Goal: Find specific page/section: Find specific page/section

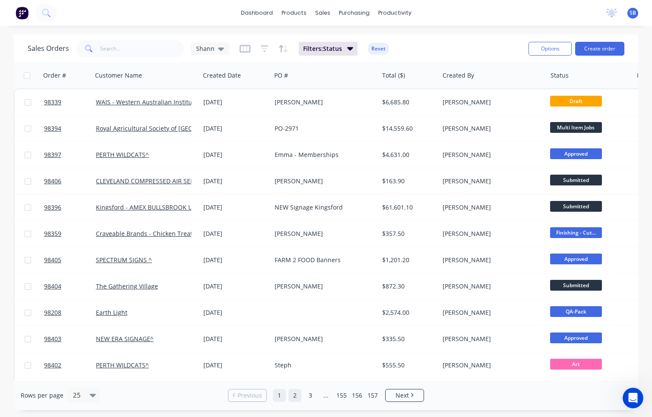
click at [293, 397] on link "2" at bounding box center [294, 395] width 13 height 13
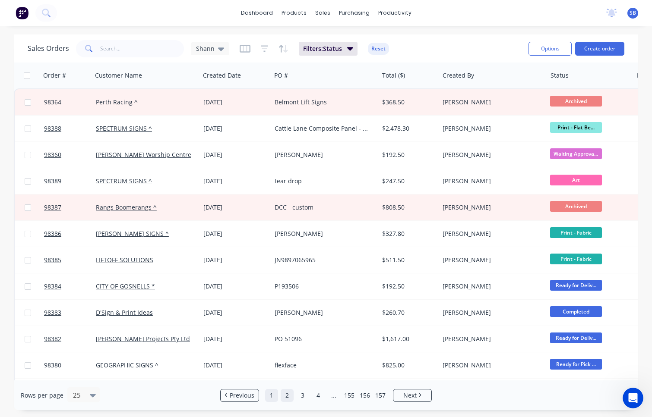
click at [272, 397] on link "1" at bounding box center [271, 395] width 13 height 13
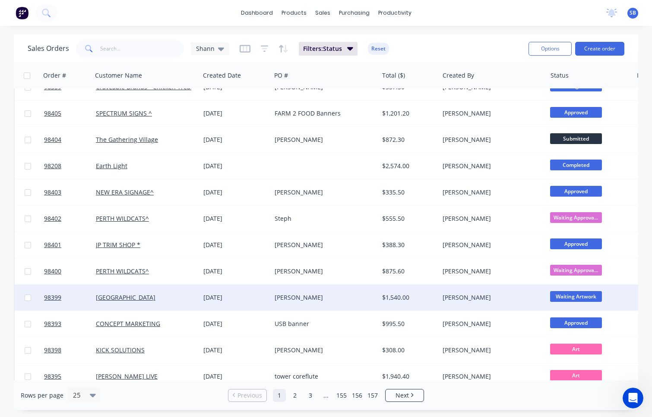
scroll to position [370, 0]
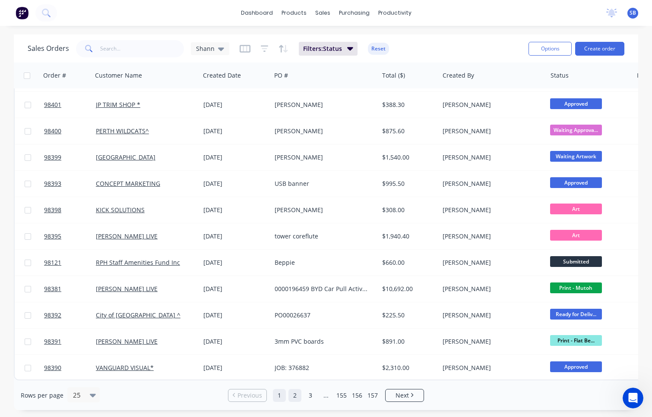
click at [298, 394] on link "2" at bounding box center [294, 395] width 13 height 13
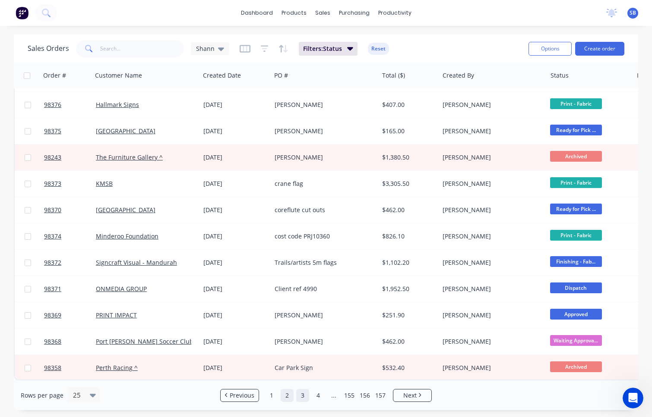
click at [302, 391] on link "3" at bounding box center [302, 395] width 13 height 13
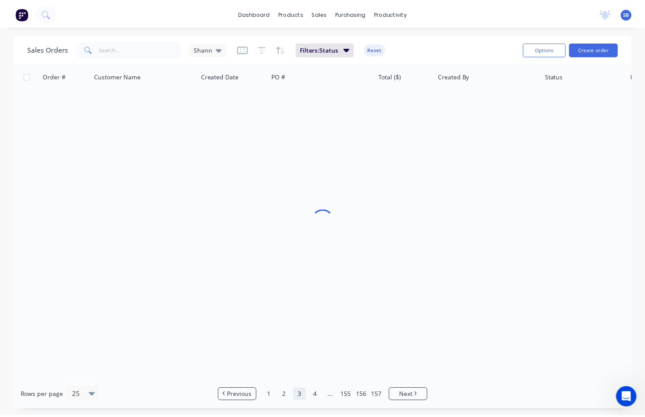
scroll to position [0, 0]
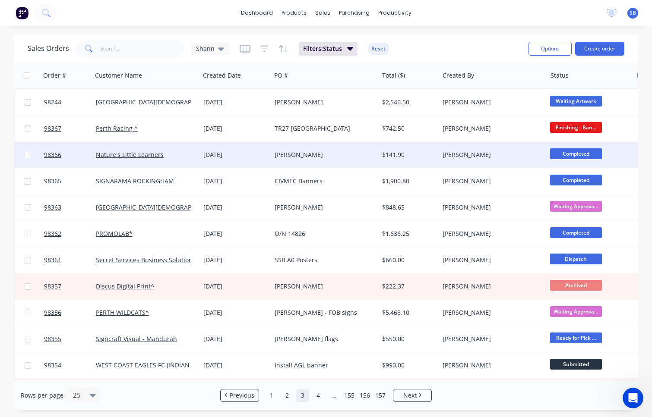
click at [338, 158] on div "[PERSON_NAME]" at bounding box center [321, 155] width 95 height 9
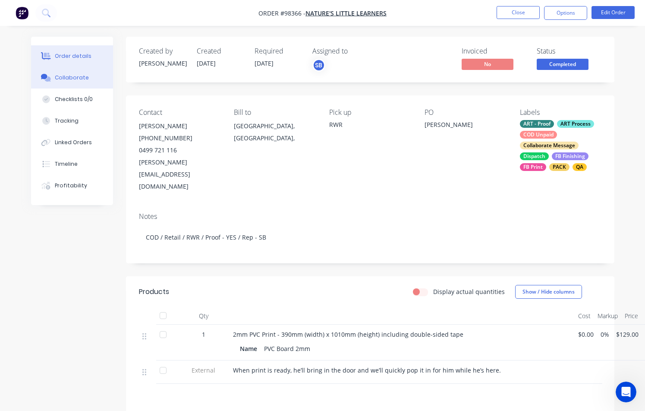
click at [70, 79] on div "Collaborate" at bounding box center [72, 78] width 34 height 8
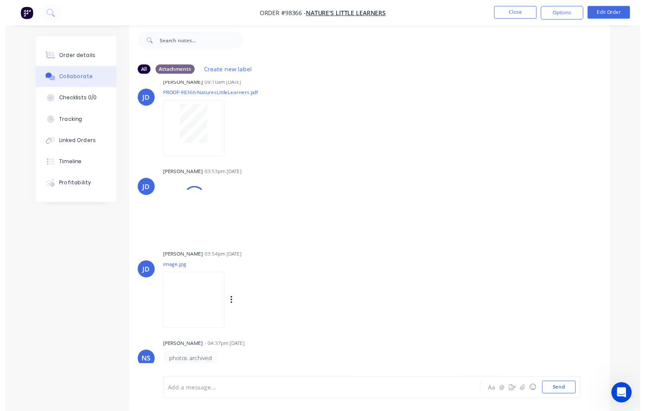
scroll to position [38, 0]
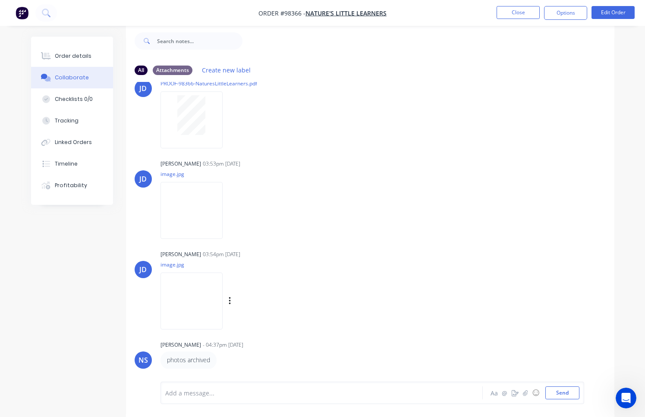
click at [208, 302] on img at bounding box center [192, 301] width 62 height 57
click at [80, 61] on button "Order details" at bounding box center [72, 56] width 82 height 22
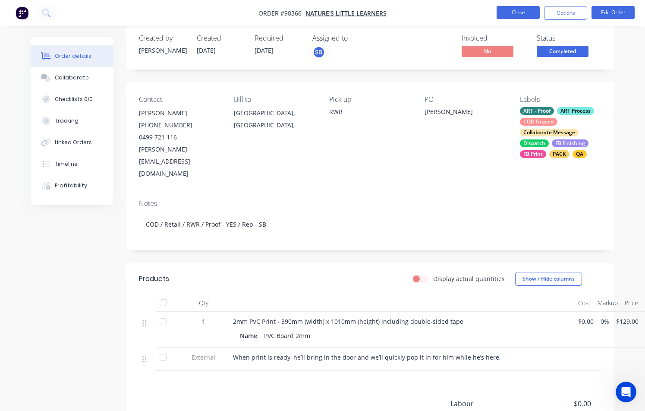
click at [528, 13] on button "Close" at bounding box center [518, 12] width 43 height 13
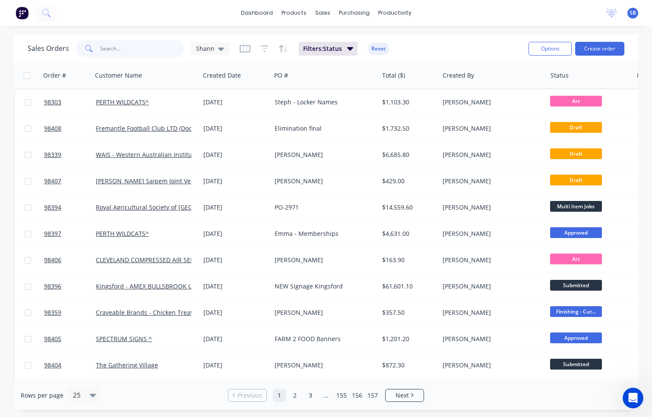
click at [143, 53] on input "text" at bounding box center [142, 48] width 84 height 17
click at [294, 398] on link "2" at bounding box center [294, 395] width 13 height 13
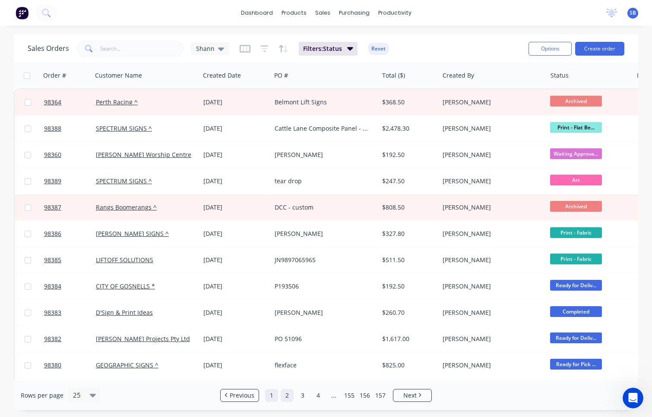
click at [274, 397] on link "1" at bounding box center [271, 395] width 13 height 13
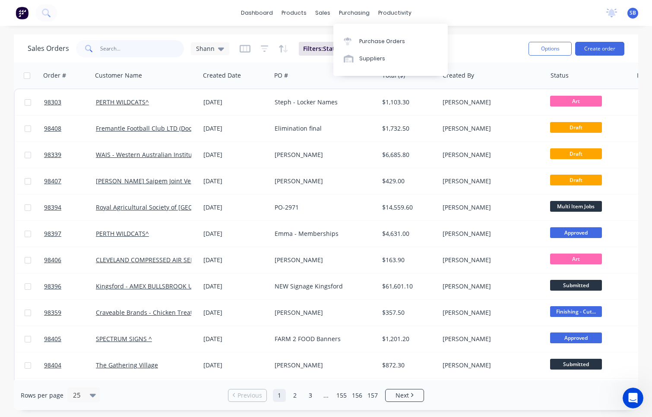
click at [127, 53] on input "text" at bounding box center [142, 48] width 84 height 17
type input "j"
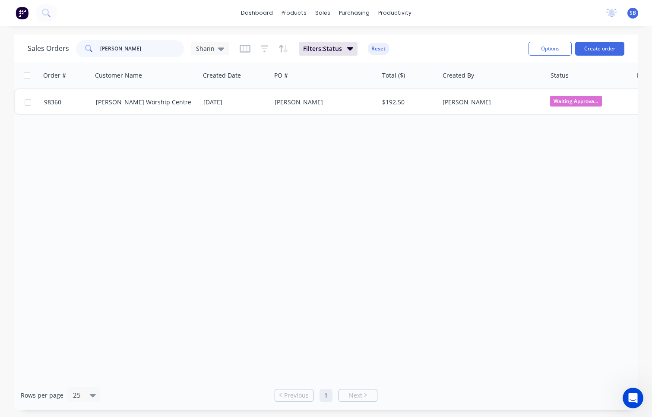
type input "[PERSON_NAME]"
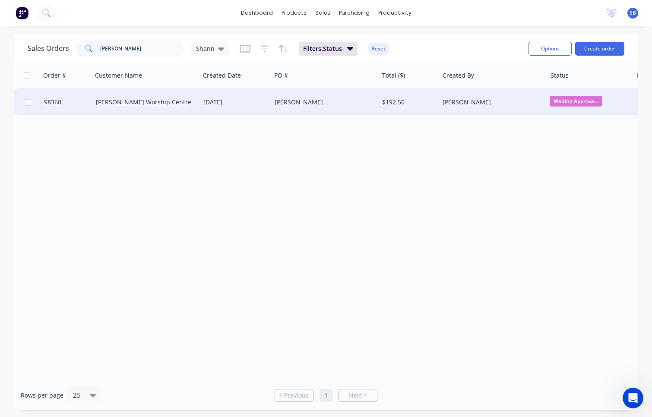
drag, startPoint x: 132, startPoint y: 55, endPoint x: 293, endPoint y: 103, distance: 167.9
click at [293, 103] on div "[PERSON_NAME]" at bounding box center [321, 102] width 95 height 9
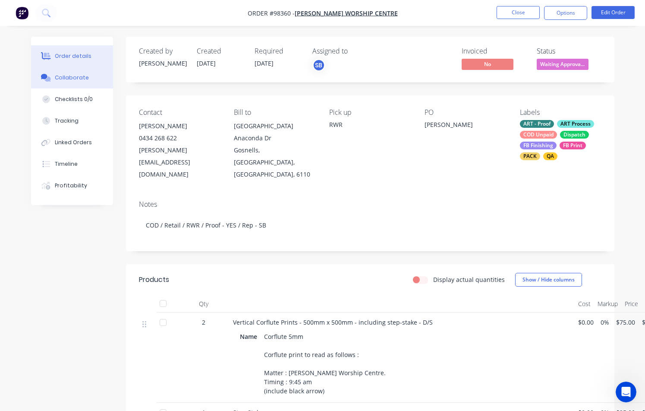
click at [91, 79] on button "Collaborate" at bounding box center [72, 78] width 82 height 22
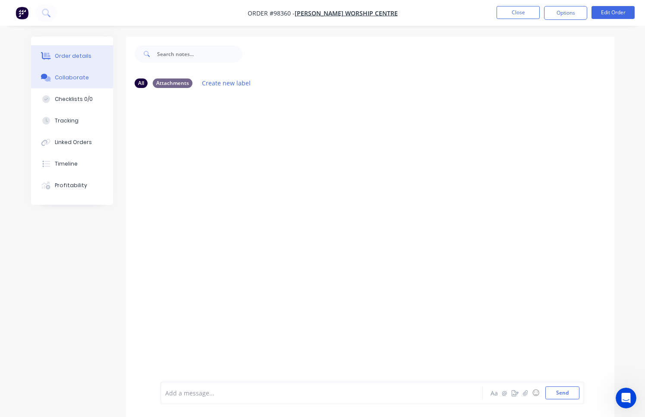
click at [75, 59] on div "Order details" at bounding box center [73, 56] width 37 height 8
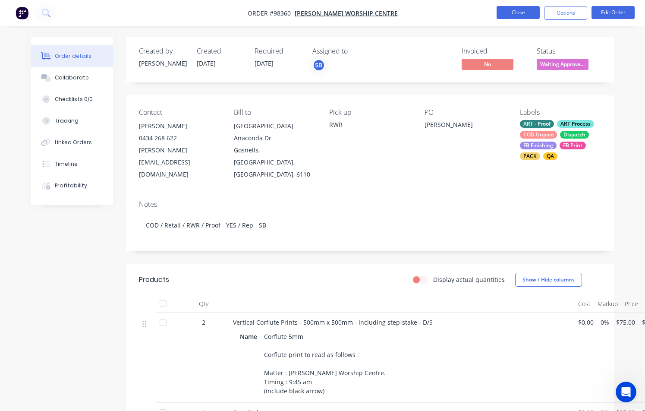
click at [519, 15] on button "Close" at bounding box center [518, 12] width 43 height 13
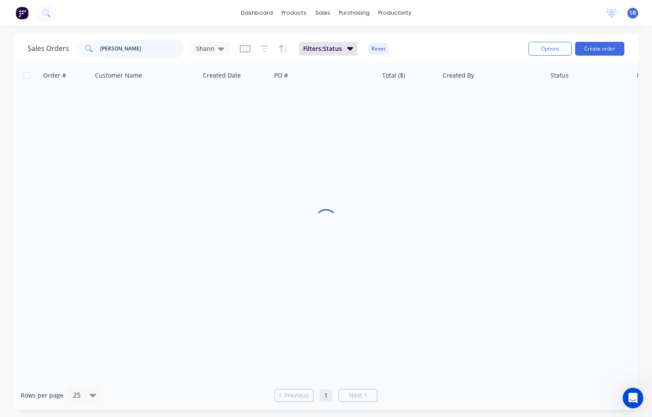
click at [129, 49] on input "[PERSON_NAME]" at bounding box center [142, 48] width 84 height 17
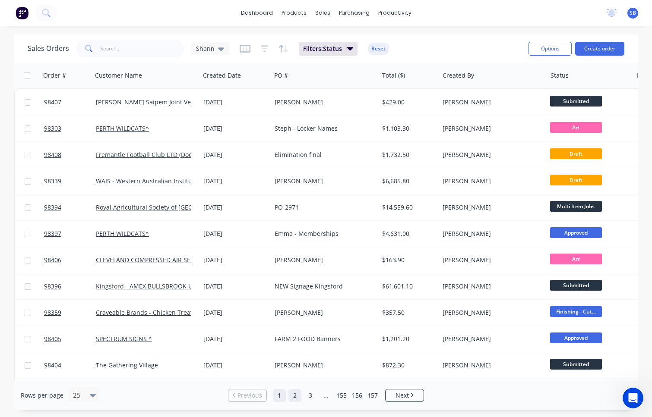
click at [295, 394] on link "2" at bounding box center [294, 395] width 13 height 13
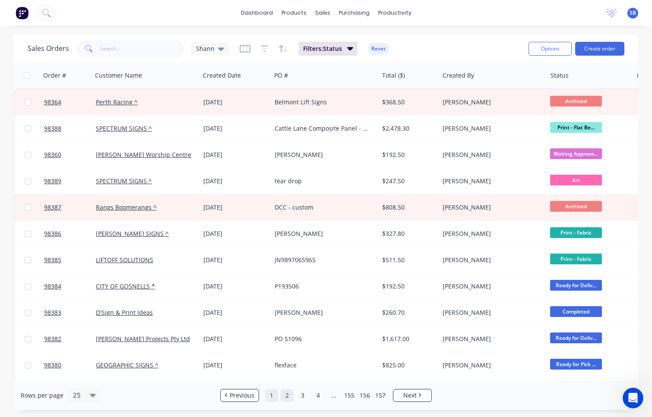
click at [268, 398] on link "1" at bounding box center [271, 395] width 13 height 13
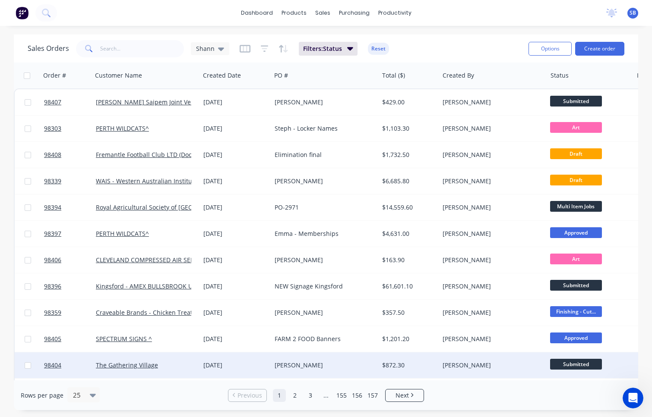
click at [323, 369] on div "[PERSON_NAME]" at bounding box center [321, 365] width 95 height 9
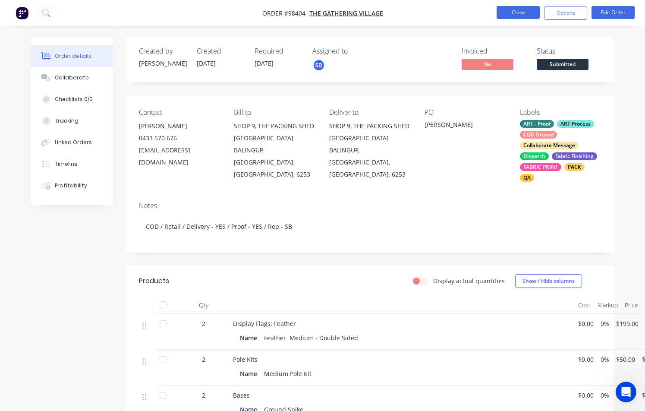
click at [525, 13] on button "Close" at bounding box center [518, 12] width 43 height 13
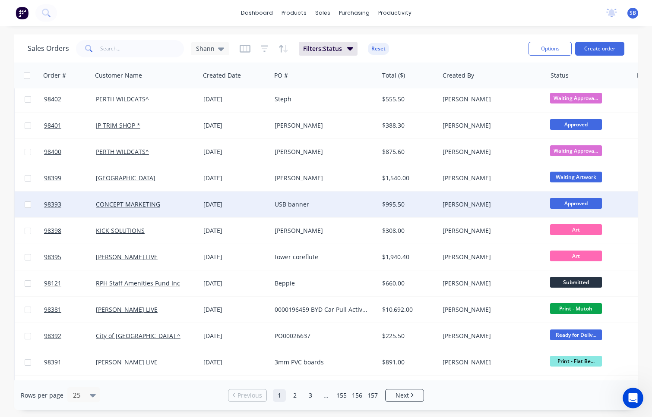
scroll to position [370, 0]
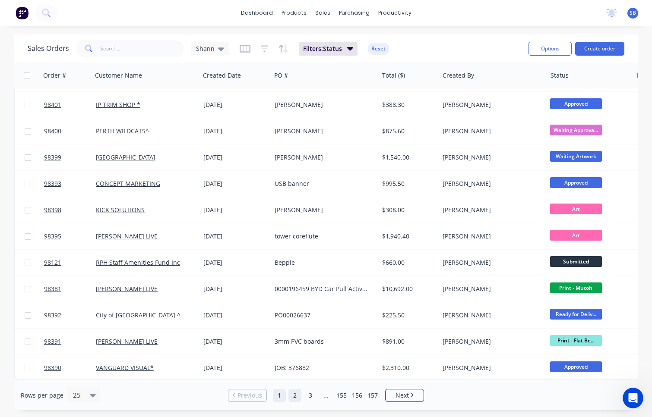
click at [296, 395] on link "2" at bounding box center [294, 395] width 13 height 13
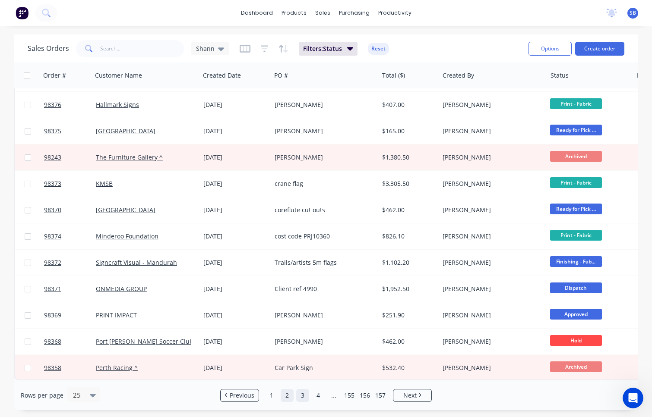
click at [305, 396] on link "3" at bounding box center [302, 395] width 13 height 13
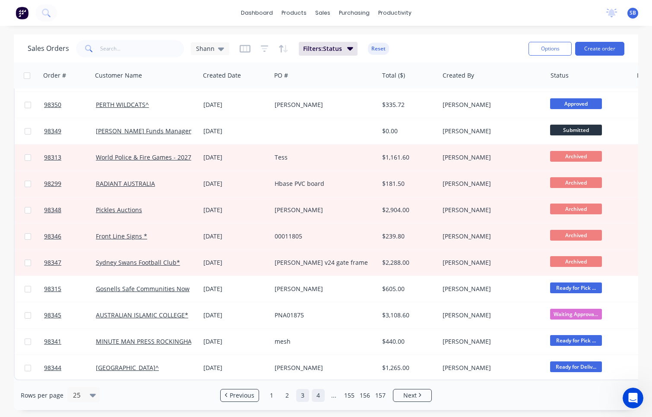
click at [318, 397] on link "4" at bounding box center [318, 395] width 13 height 13
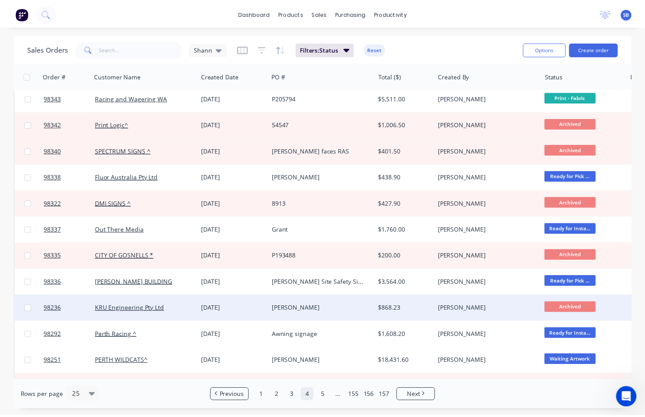
scroll to position [0, 0]
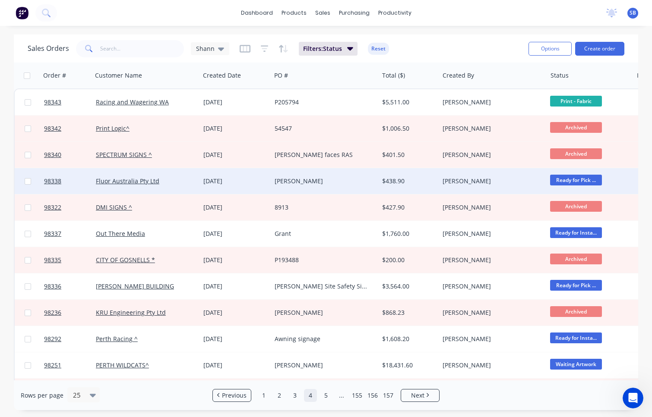
click at [295, 180] on div "[PERSON_NAME]" at bounding box center [321, 181] width 95 height 9
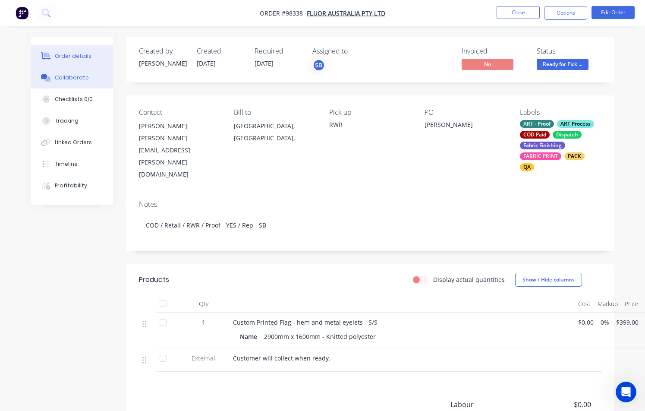
click at [85, 78] on div "Collaborate" at bounding box center [72, 78] width 34 height 8
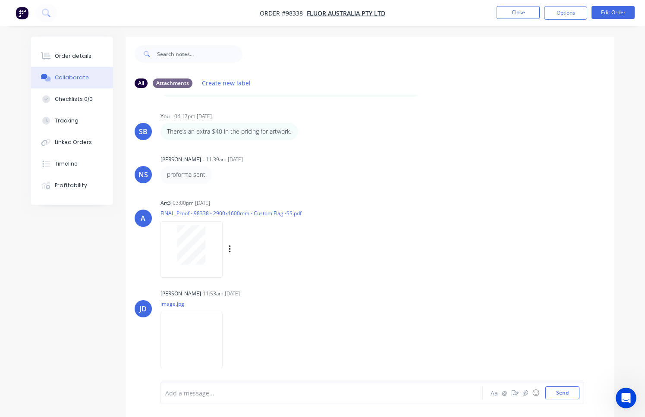
scroll to position [13, 0]
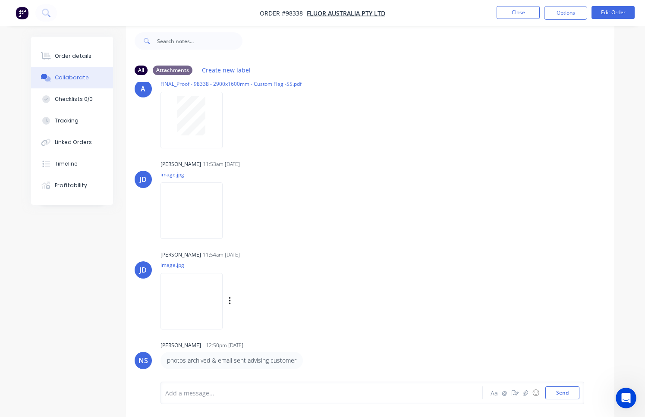
click at [223, 290] on img at bounding box center [192, 301] width 62 height 57
click at [517, 11] on button "Close" at bounding box center [518, 12] width 43 height 13
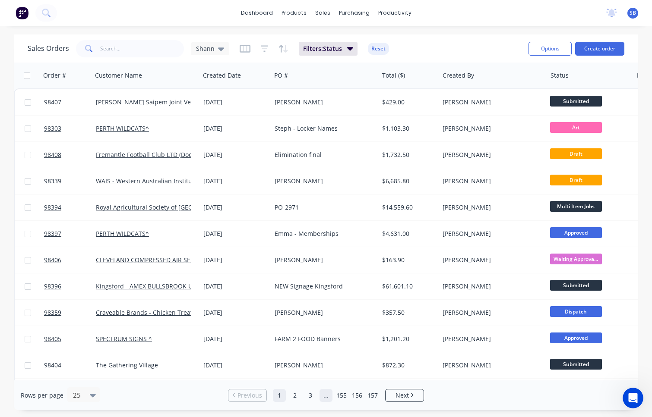
click at [325, 397] on link "..." at bounding box center [325, 395] width 13 height 13
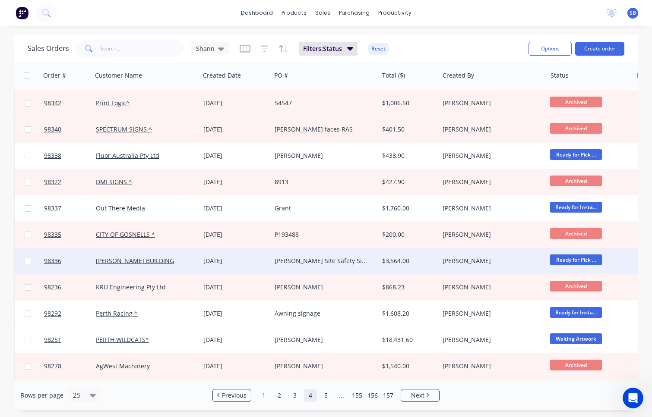
scroll to position [65, 0]
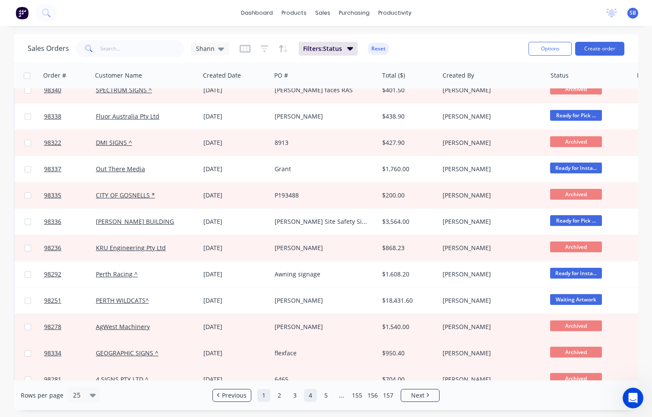
click at [268, 393] on link "1" at bounding box center [263, 395] width 13 height 13
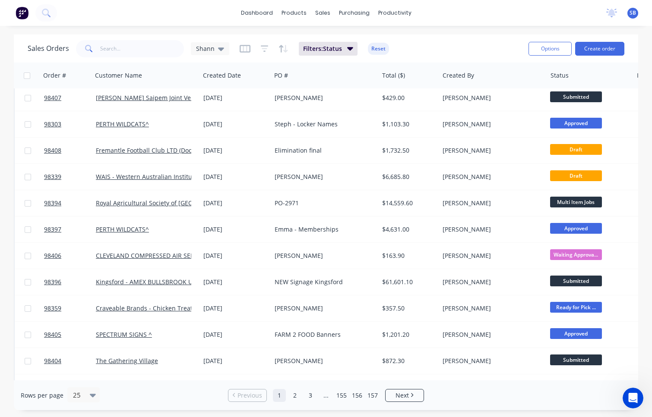
scroll to position [0, 0]
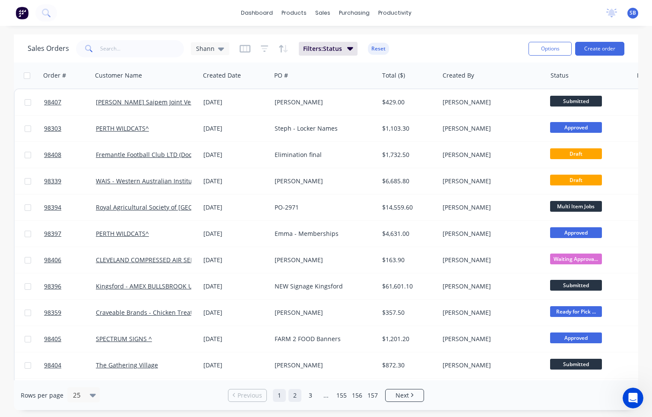
click at [294, 396] on link "2" at bounding box center [294, 395] width 13 height 13
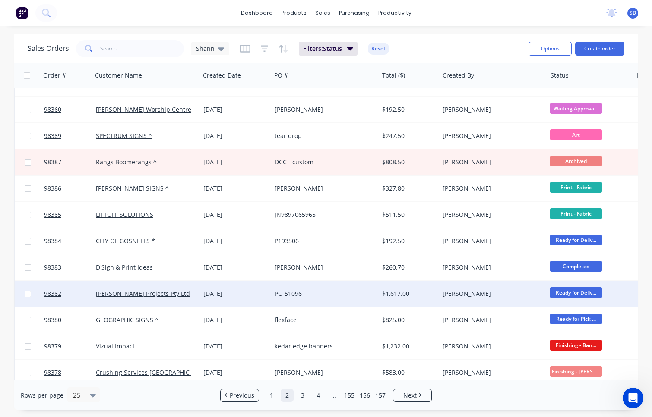
scroll to position [47, 0]
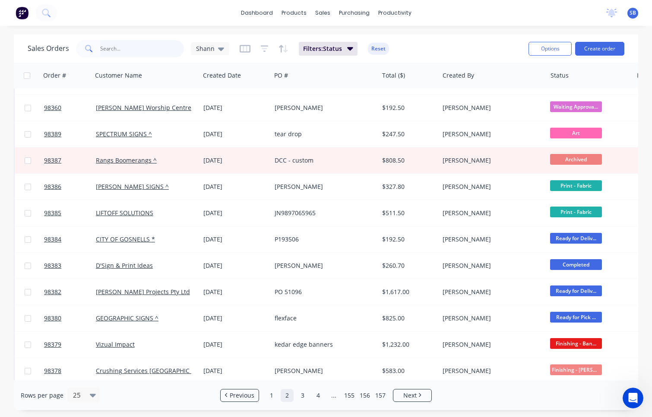
click at [149, 47] on input "text" at bounding box center [142, 48] width 84 height 17
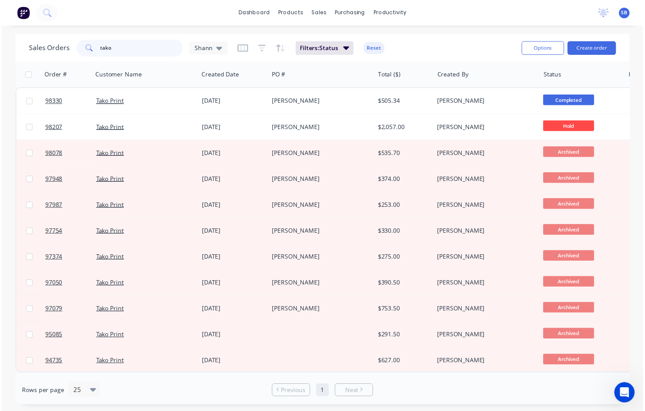
scroll to position [0, 0]
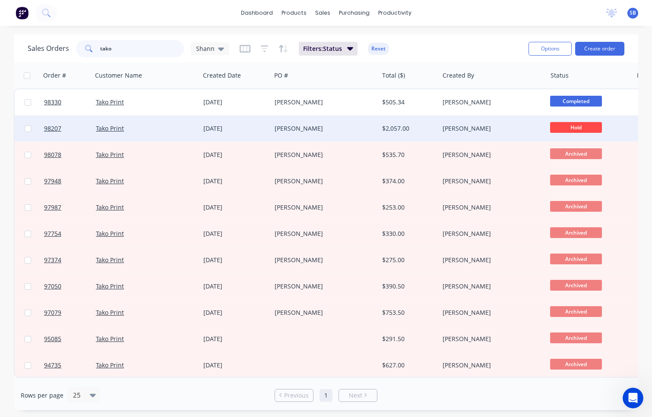
type input "tako"
click at [291, 130] on div "[PERSON_NAME]" at bounding box center [321, 128] width 95 height 9
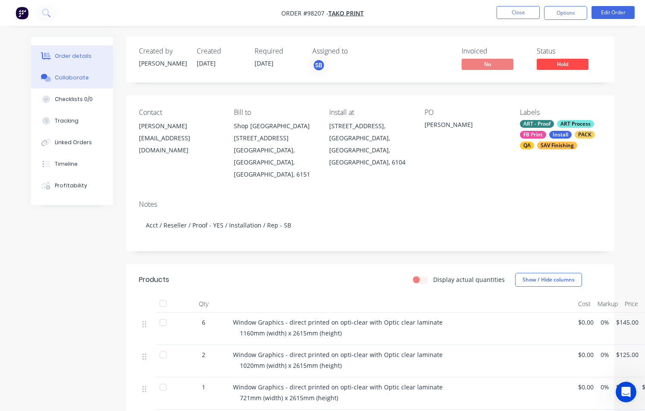
click at [74, 79] on div "Collaborate" at bounding box center [72, 78] width 34 height 8
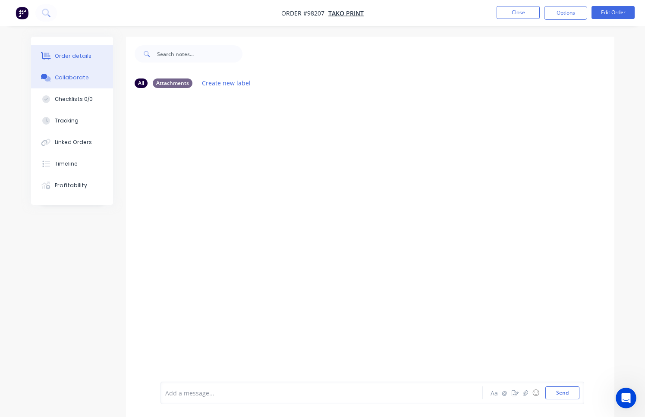
click at [76, 61] on button "Order details" at bounding box center [72, 56] width 82 height 22
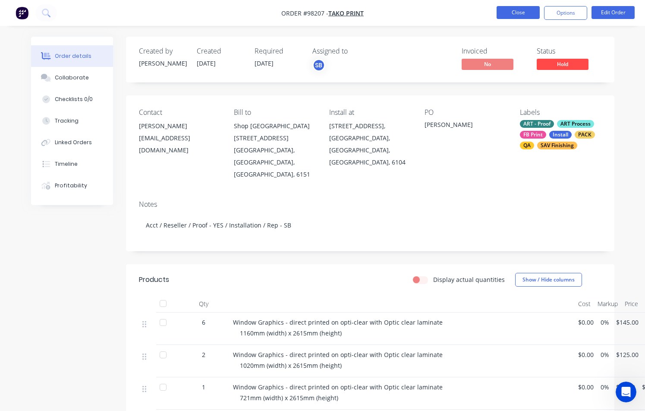
click at [507, 12] on button "Close" at bounding box center [518, 12] width 43 height 13
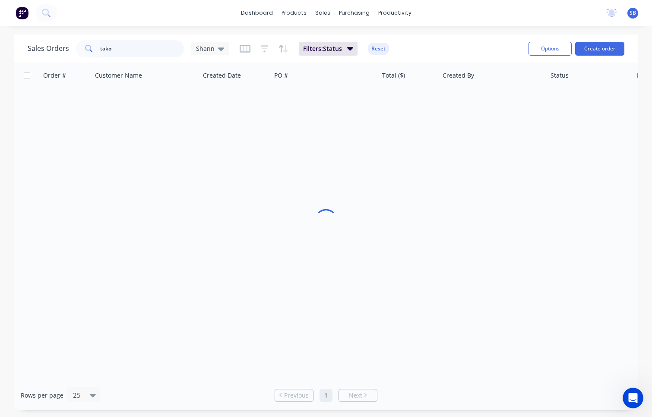
click at [127, 50] on input "tako" at bounding box center [142, 48] width 84 height 17
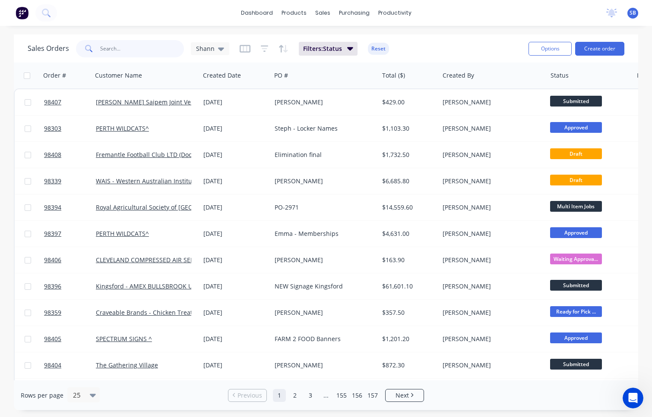
click at [159, 50] on input "text" at bounding box center [142, 48] width 84 height 17
click at [297, 400] on link "2" at bounding box center [294, 395] width 13 height 13
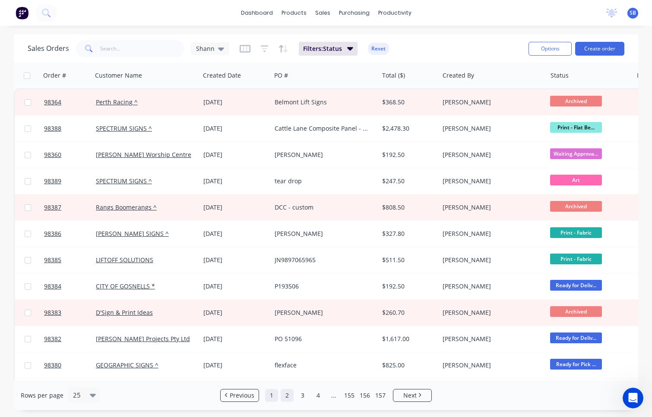
click at [270, 394] on link "1" at bounding box center [271, 395] width 13 height 13
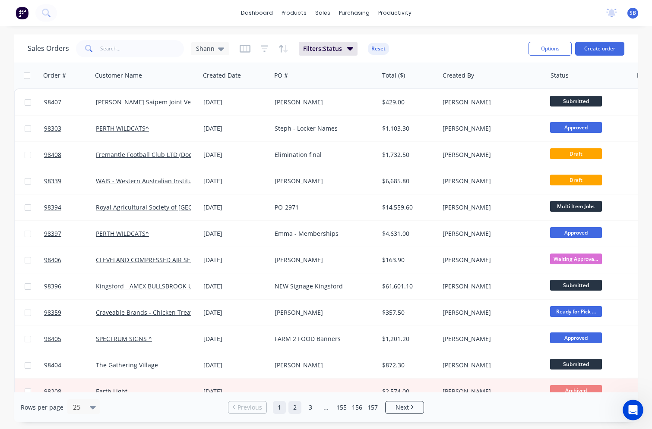
click at [293, 408] on link "2" at bounding box center [294, 407] width 13 height 13
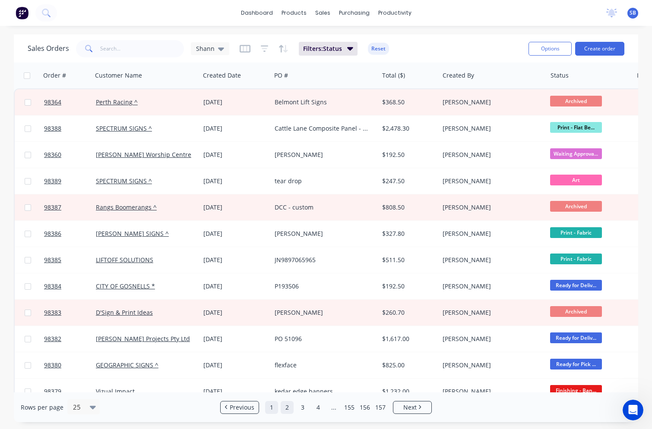
click at [271, 407] on link "1" at bounding box center [271, 407] width 13 height 13
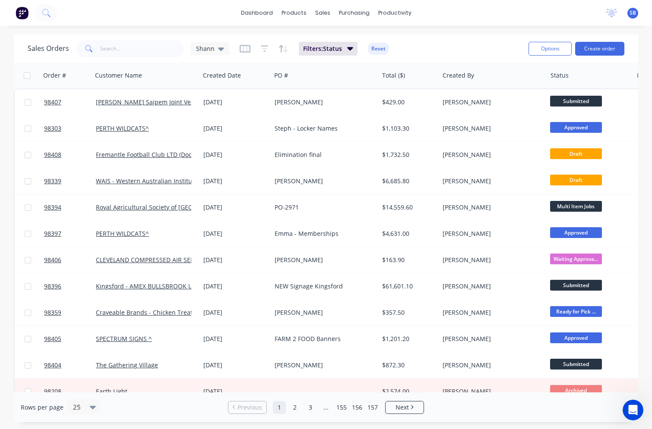
click at [634, 11] on span "SB" at bounding box center [632, 13] width 6 height 8
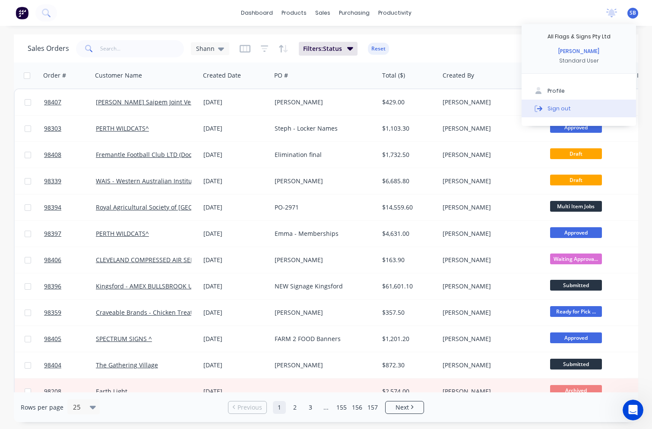
click at [582, 107] on button "Sign out" at bounding box center [578, 108] width 114 height 17
